Goal: Information Seeking & Learning: Learn about a topic

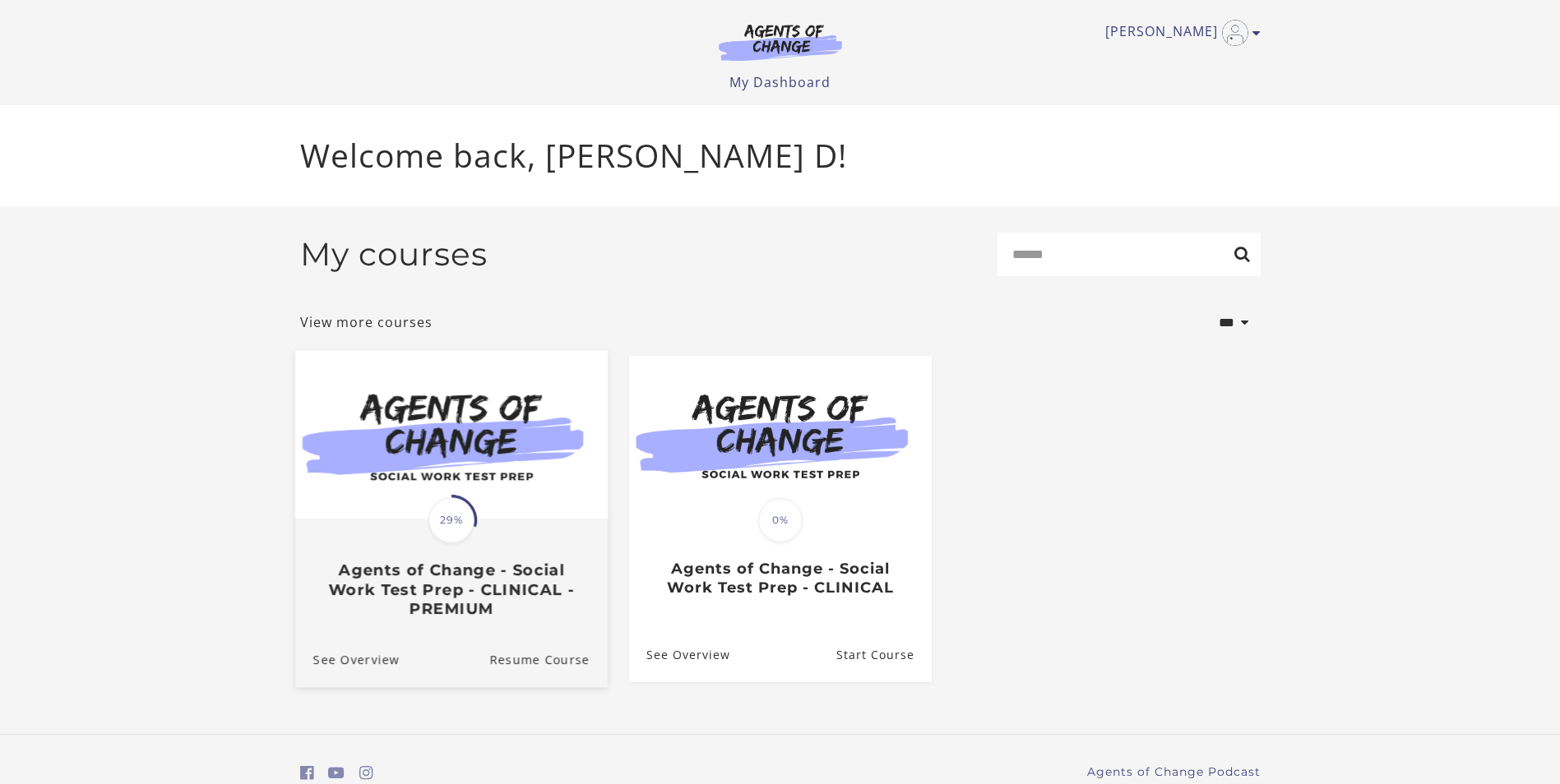
click at [504, 515] on img at bounding box center [451, 434] width 313 height 168
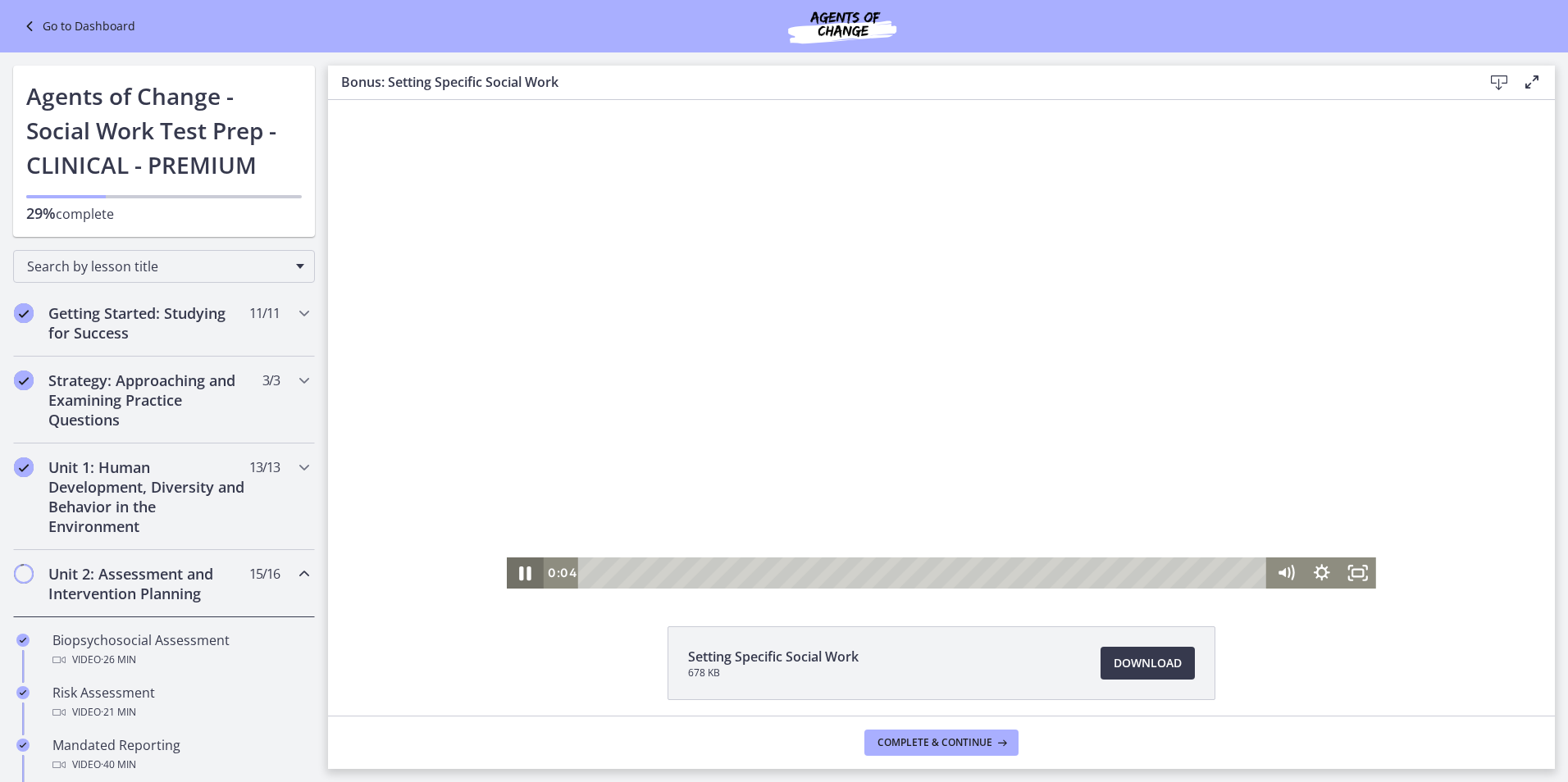
click at [521, 569] on icon "Pause" at bounding box center [526, 573] width 12 height 14
click at [521, 571] on icon "Play Video" at bounding box center [526, 572] width 9 height 13
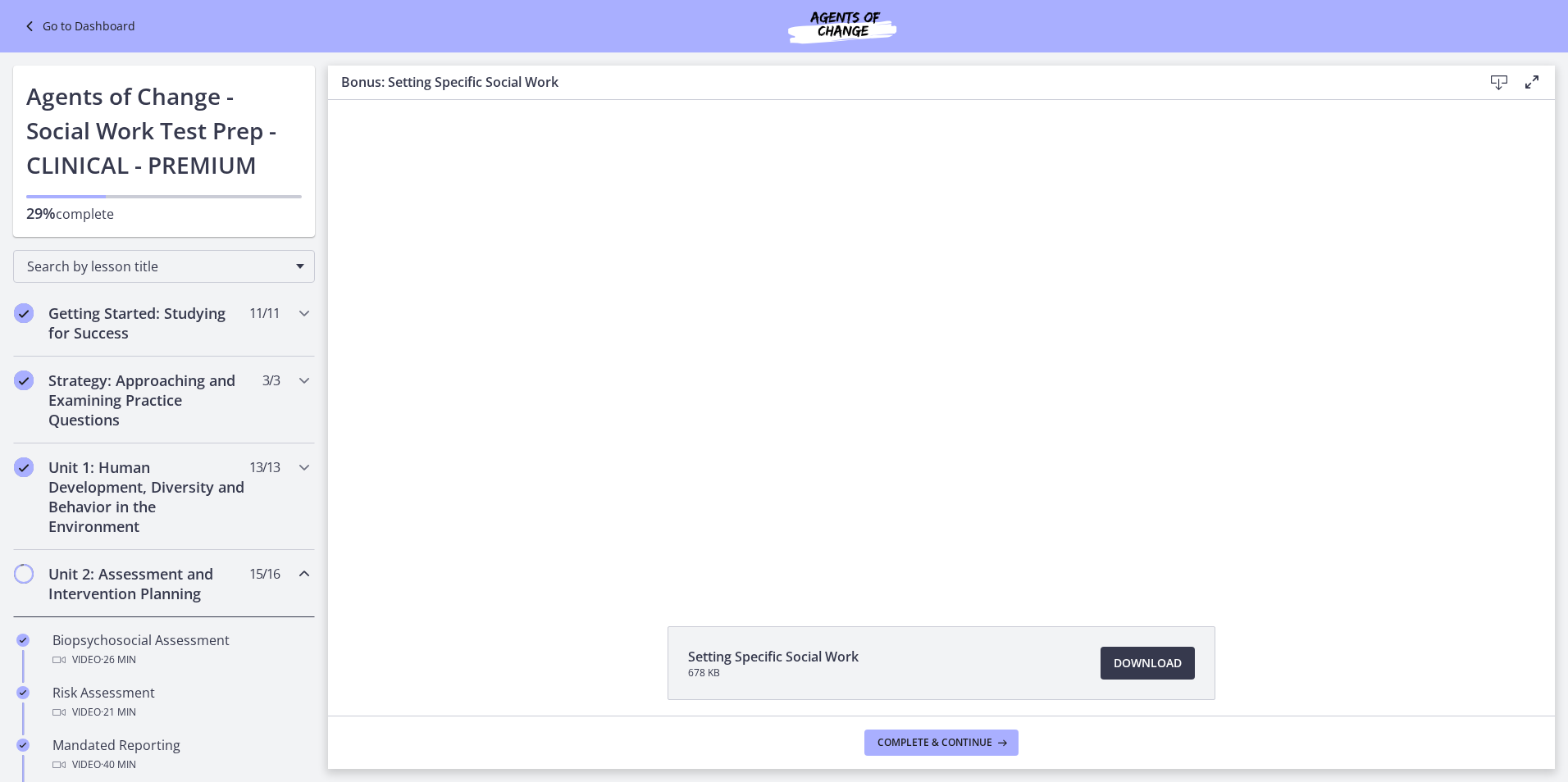
click at [1145, 738] on footer "Complete & continue" at bounding box center [941, 743] width 1227 height 54
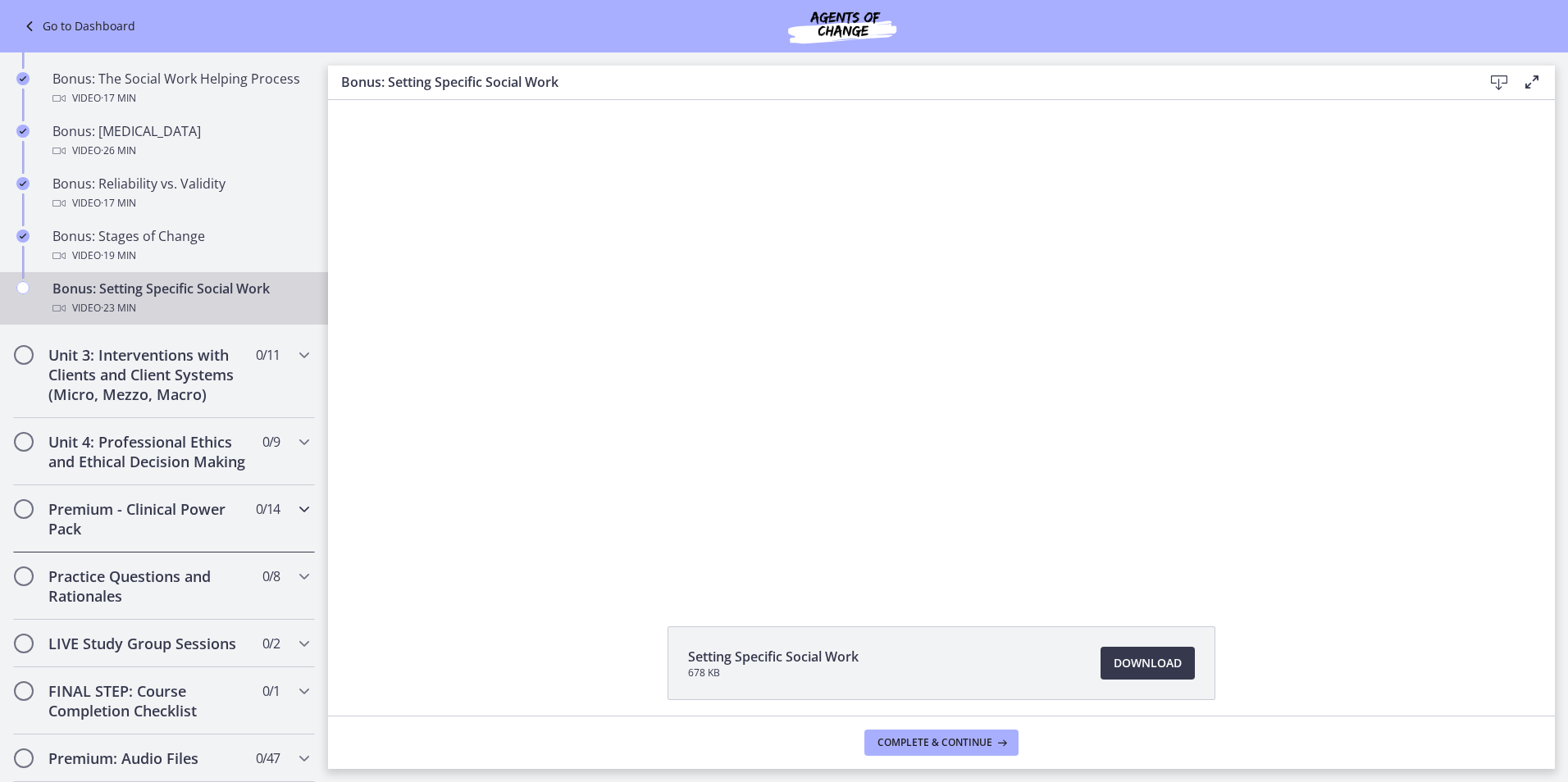
scroll to position [1254, 0]
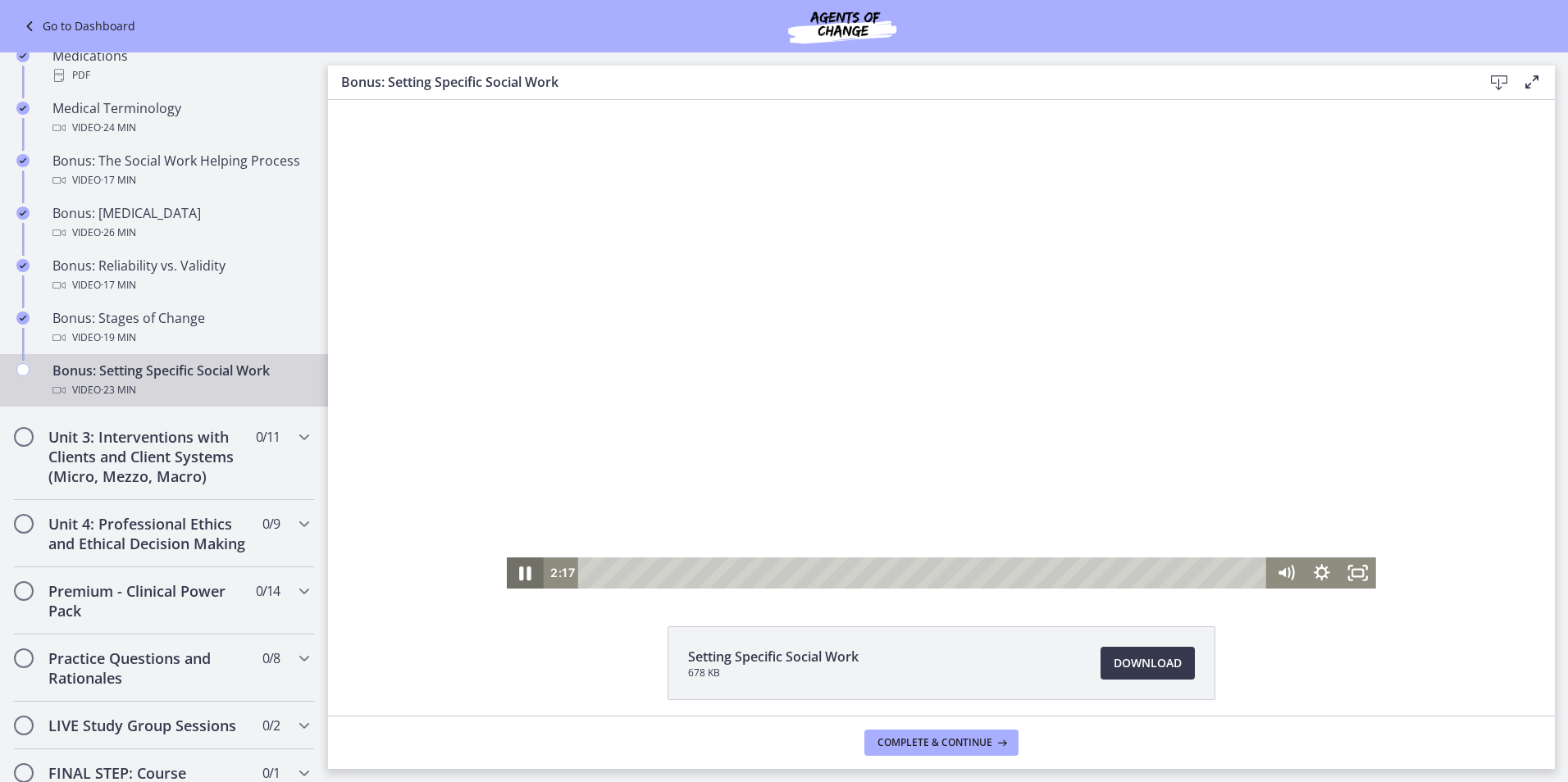
click at [519, 570] on icon "Pause" at bounding box center [525, 573] width 43 height 38
click at [521, 575] on icon "Play Video" at bounding box center [526, 573] width 11 height 16
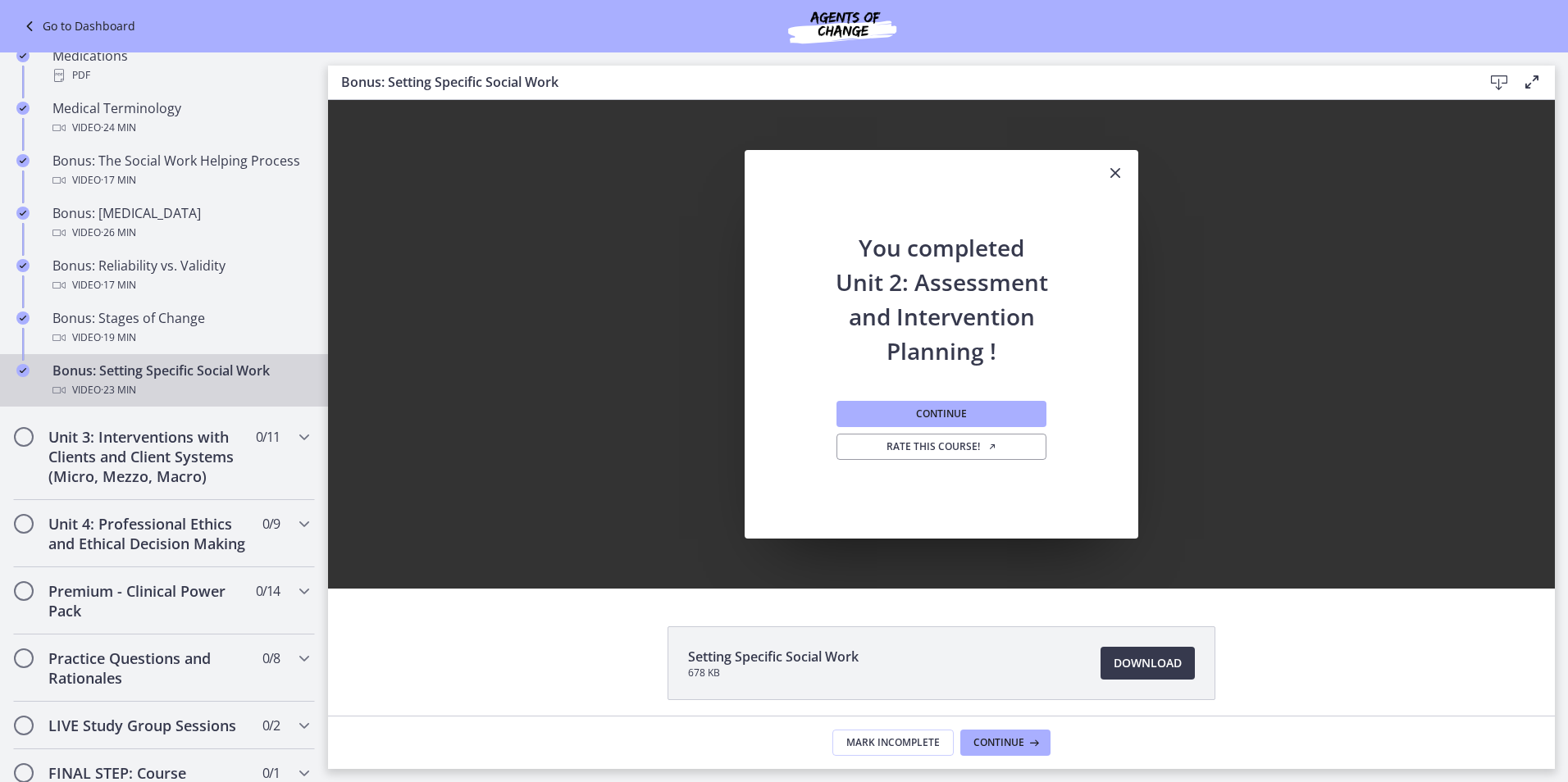
scroll to position [0, 0]
click at [997, 740] on span "Continue" at bounding box center [998, 742] width 51 height 13
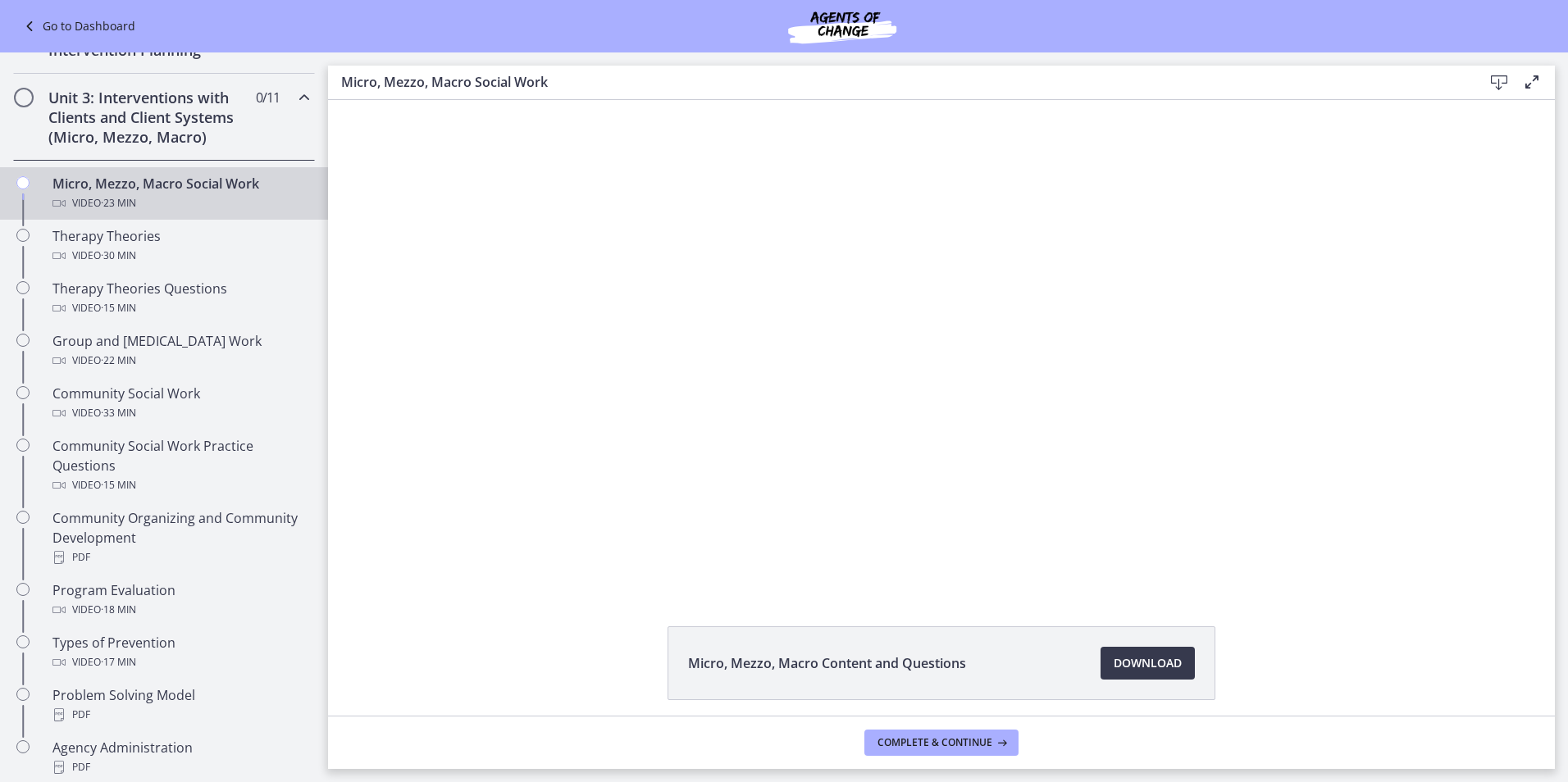
scroll to position [587, 0]
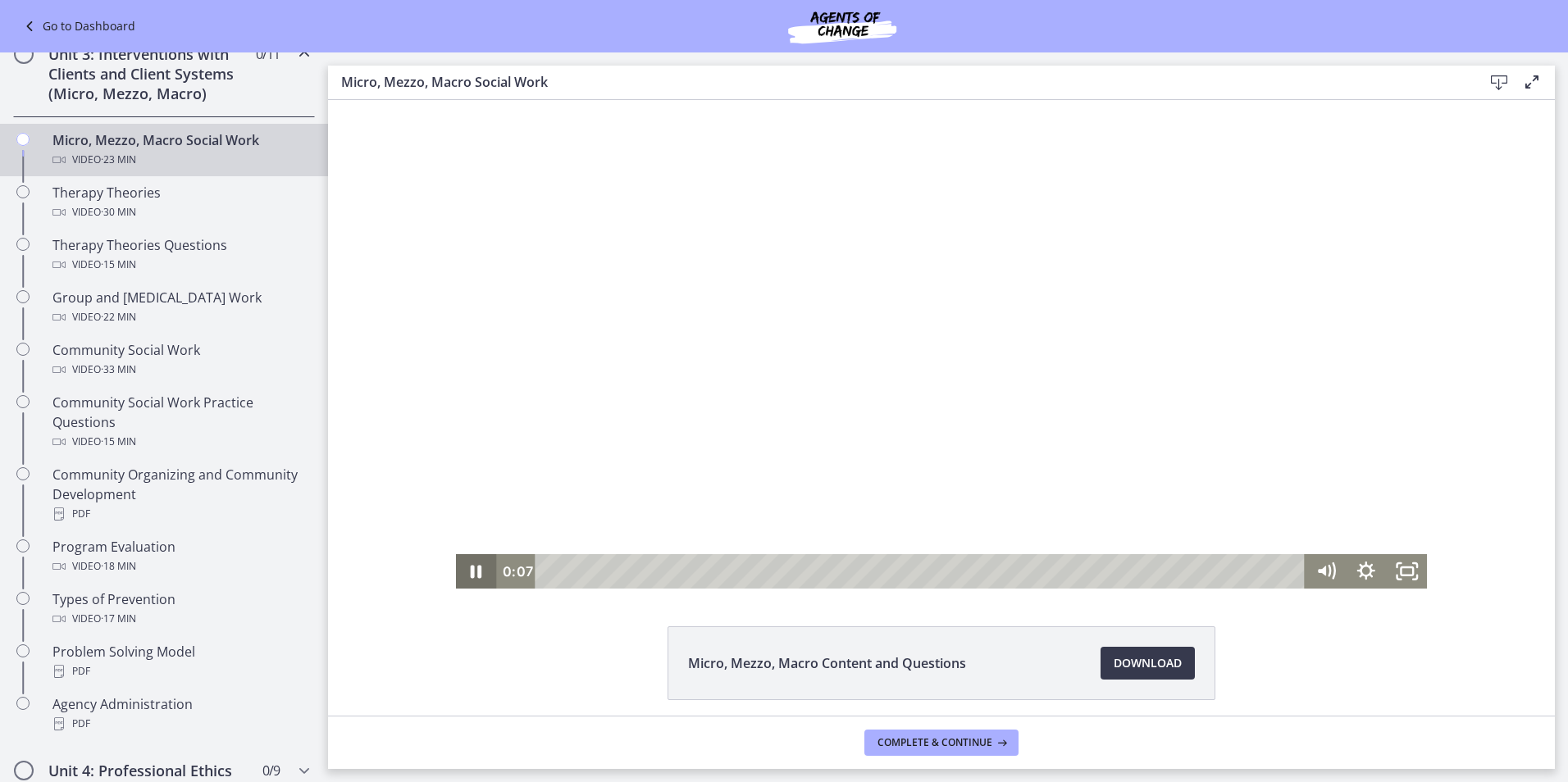
click at [469, 565] on icon "Pause" at bounding box center [476, 572] width 40 height 35
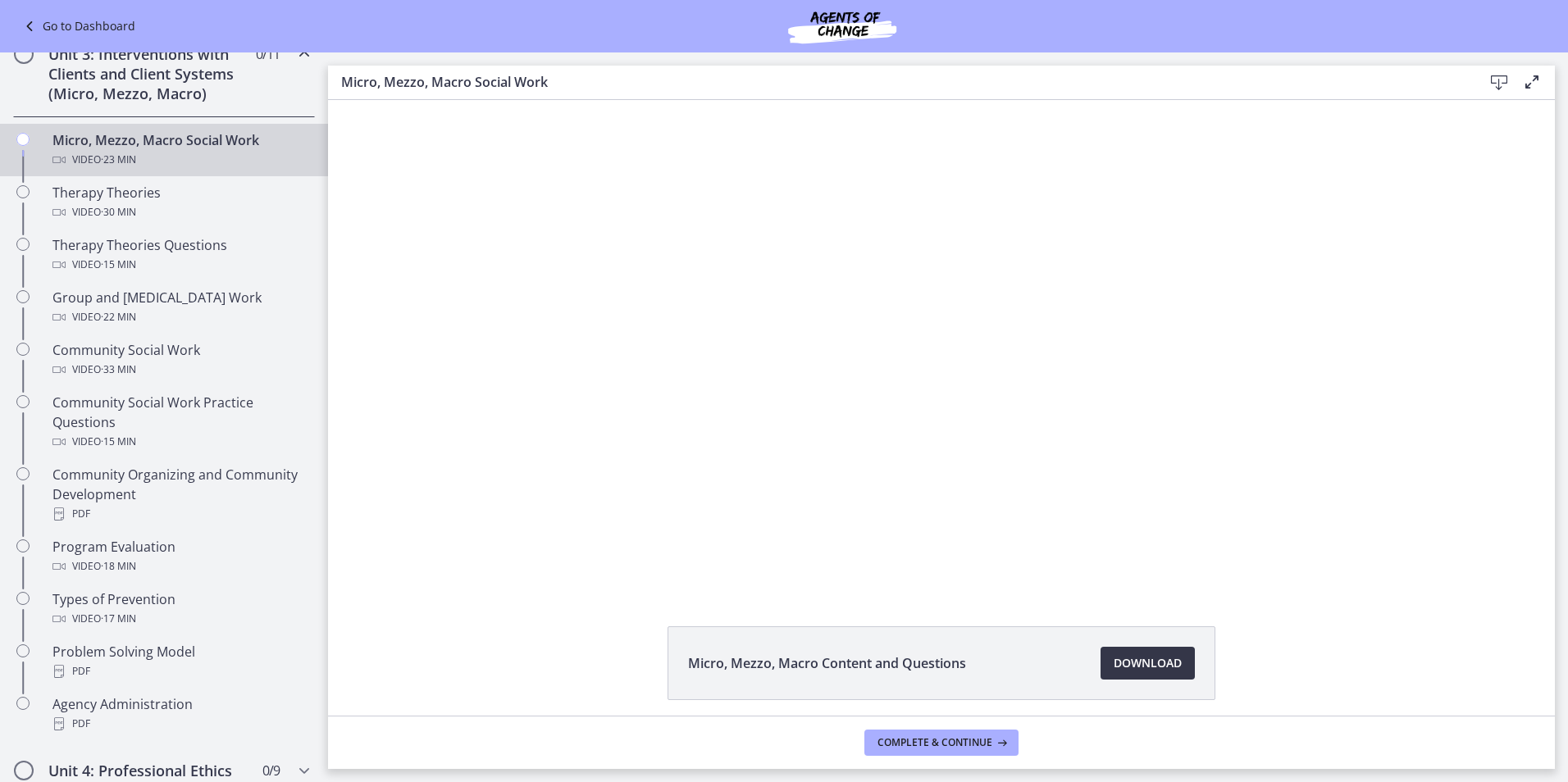
click at [1137, 661] on span "Download Opens in a new window" at bounding box center [1147, 663] width 68 height 20
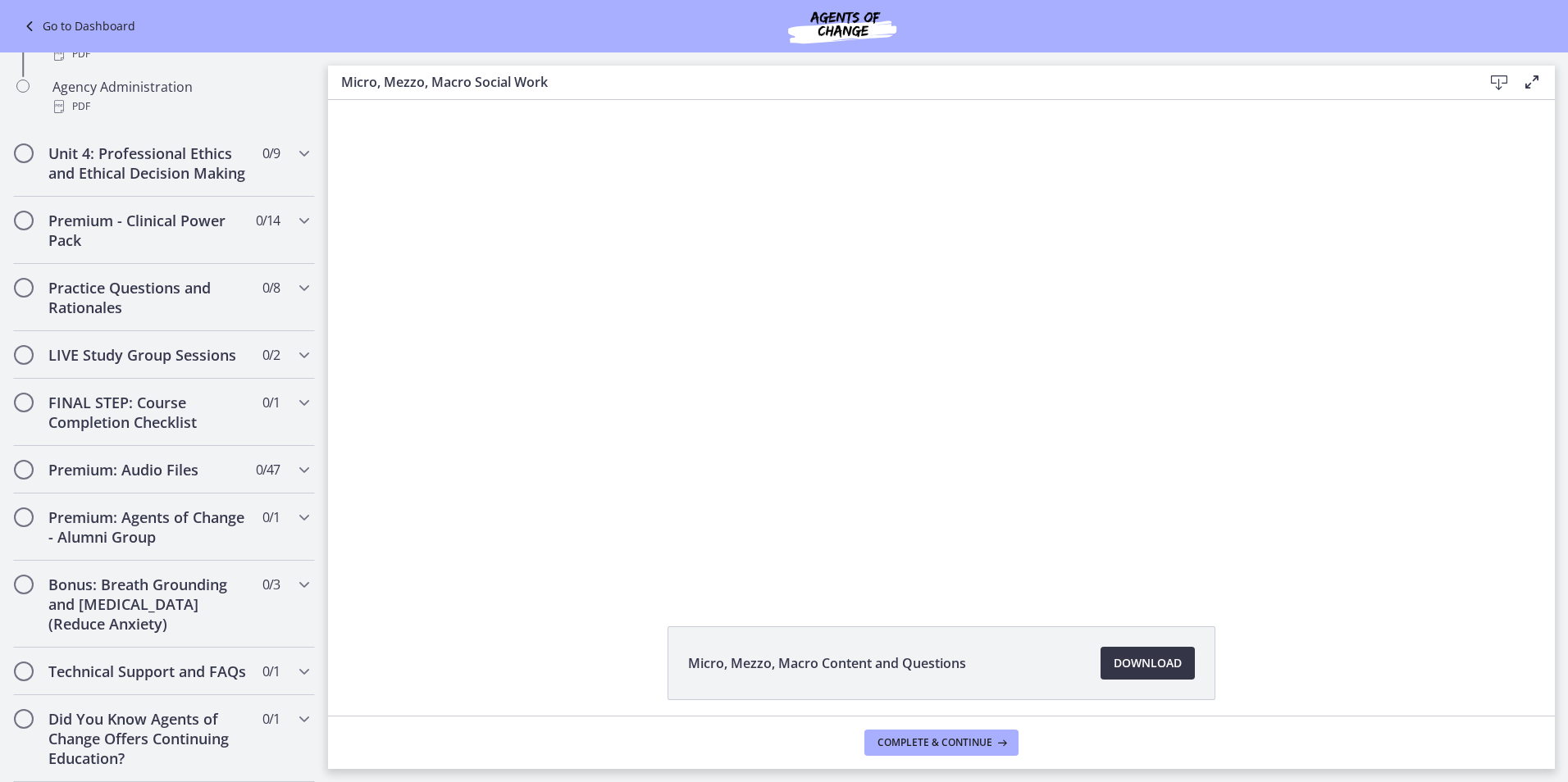
scroll to position [1244, 0]
click at [294, 460] on icon "Chapters" at bounding box center [304, 469] width 20 height 20
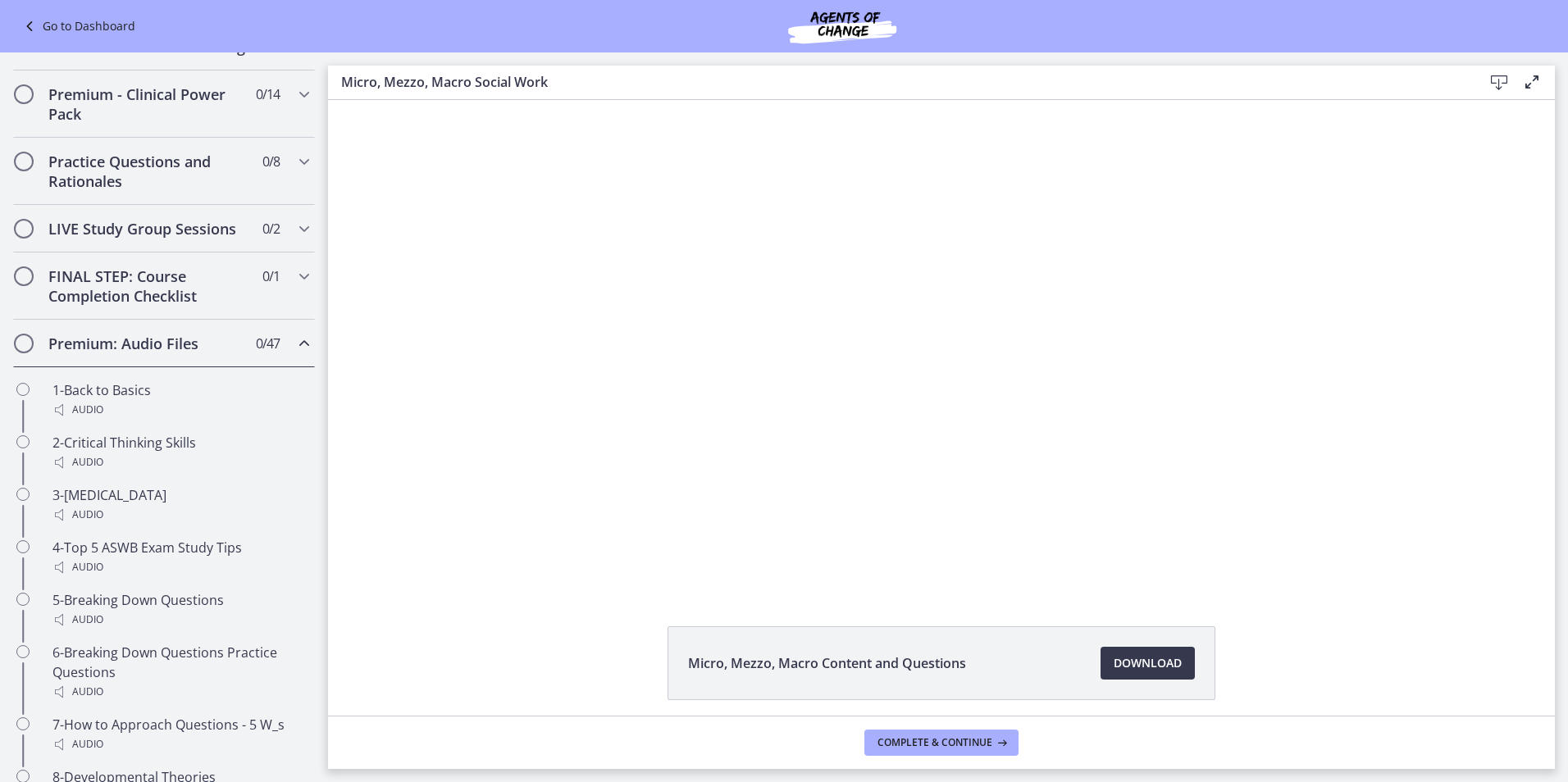
scroll to position [669, 0]
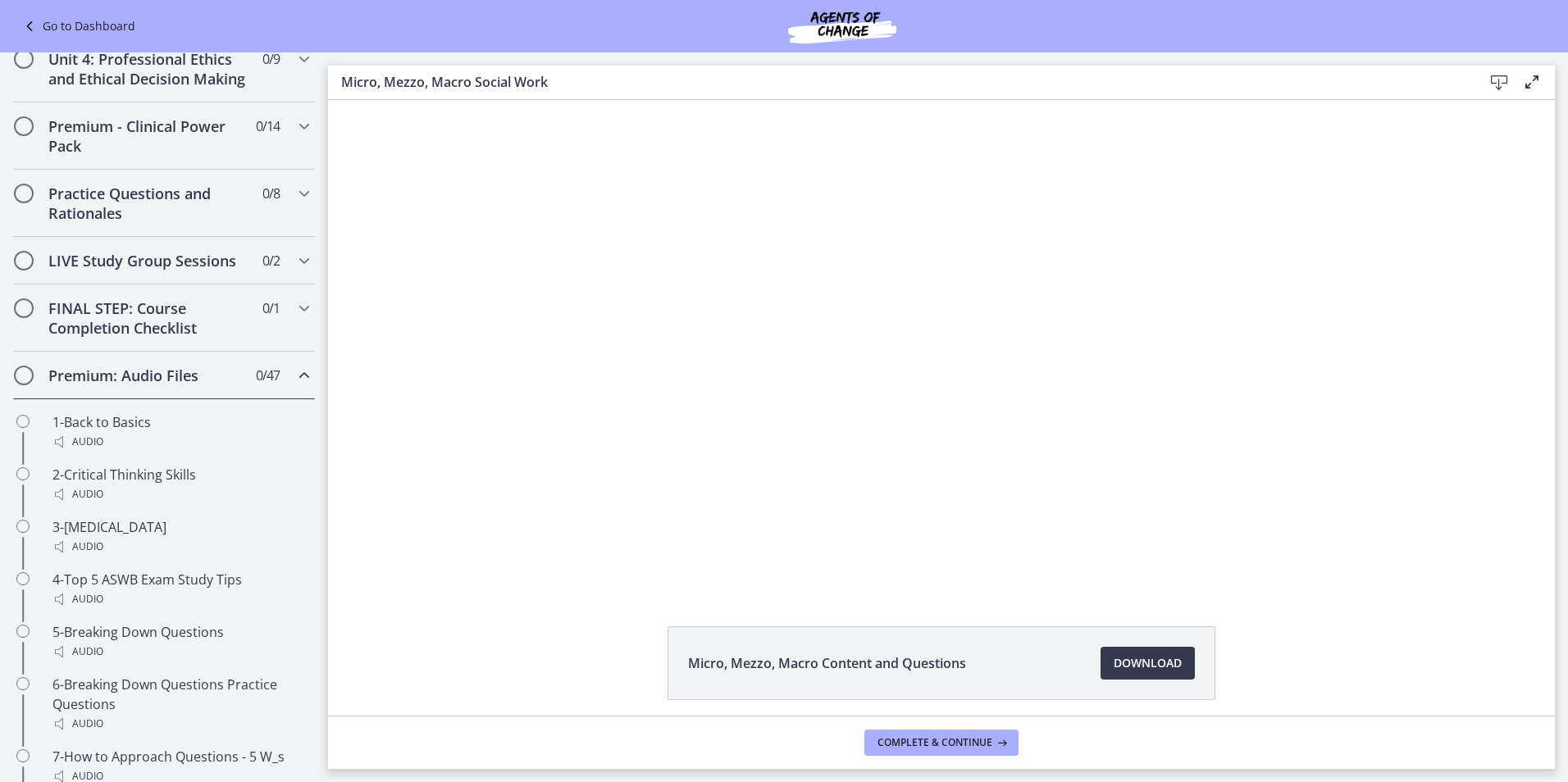
click at [294, 385] on icon "Chapters" at bounding box center [304, 375] width 20 height 20
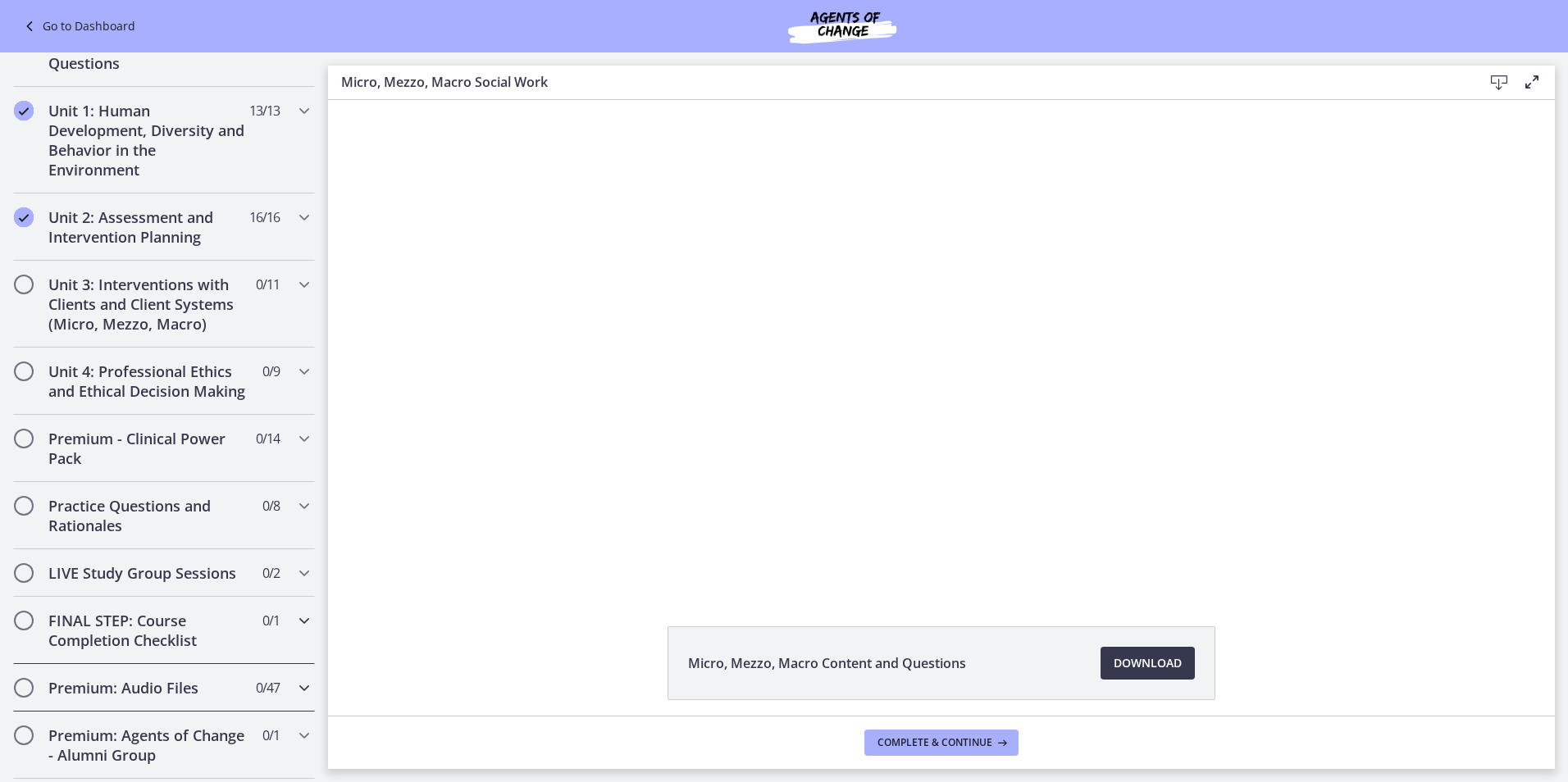
scroll to position [286, 0]
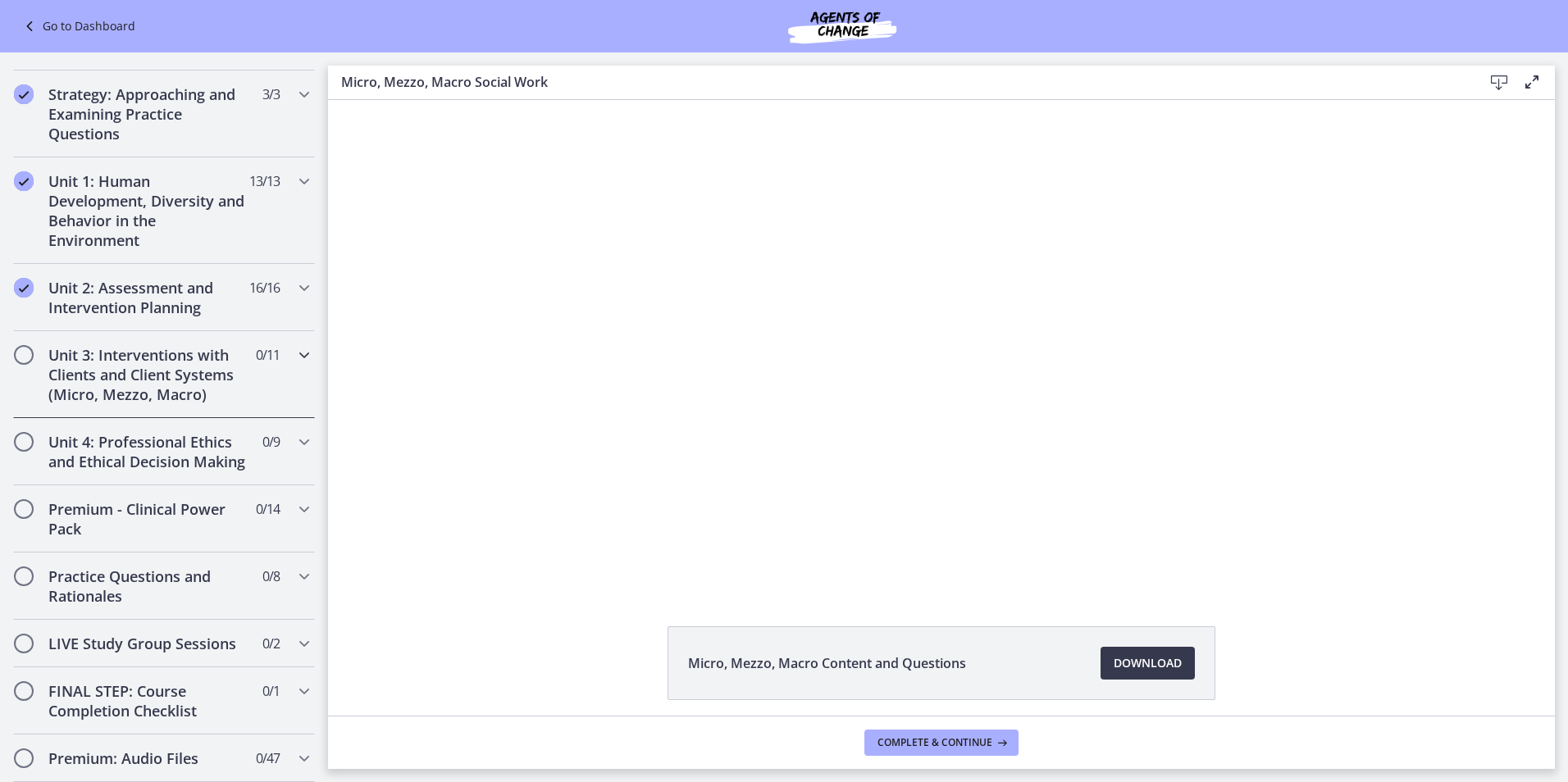
click at [294, 349] on icon "Chapters" at bounding box center [304, 355] width 20 height 20
